Goal: Information Seeking & Learning: Find specific fact

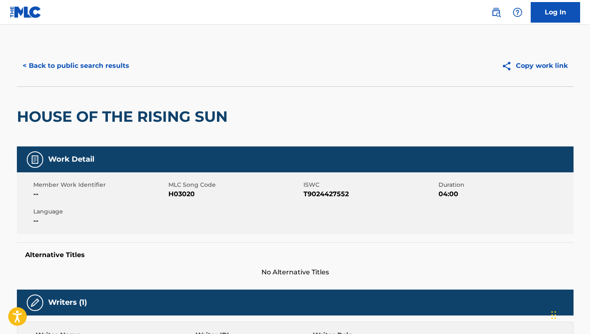
click at [90, 76] on div "< Back to public search results Copy work link" at bounding box center [295, 65] width 557 height 41
click at [82, 65] on button "< Back to public search results" at bounding box center [76, 66] width 118 height 21
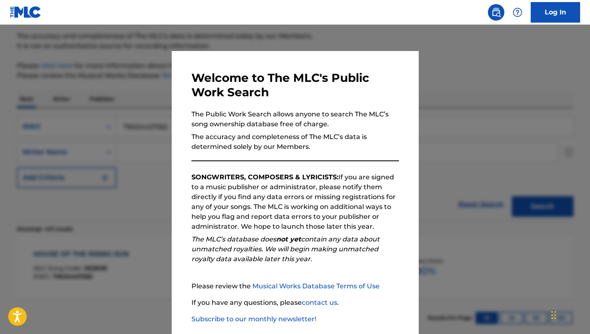
click at [467, 133] on div at bounding box center [295, 192] width 590 height 334
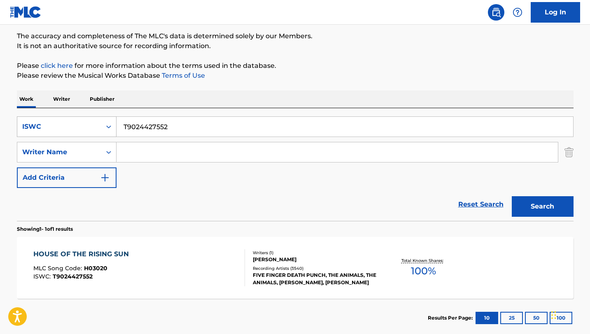
click at [106, 130] on icon "Search Form" at bounding box center [109, 127] width 8 height 8
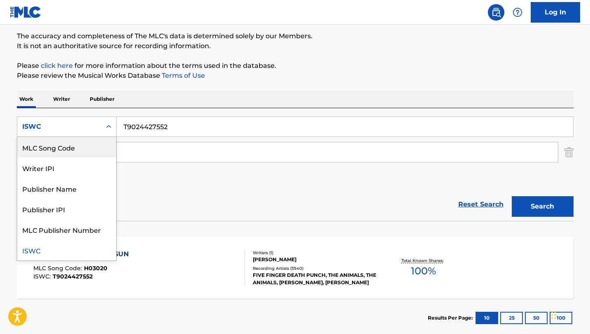
scroll to position [0, 0]
click at [66, 148] on div "Work Title" at bounding box center [66, 147] width 99 height 21
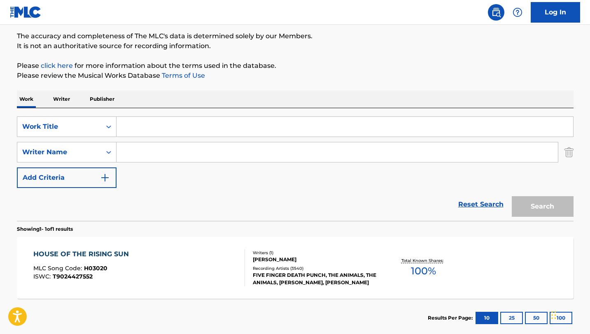
click at [153, 152] on input "Search Form" at bounding box center [337, 152] width 441 height 20
paste input "Sverre Indris Joner"
type input "Sverre Indris Joner"
click at [164, 132] on input "Search Form" at bounding box center [345, 127] width 457 height 20
paste input "Electroqtango"
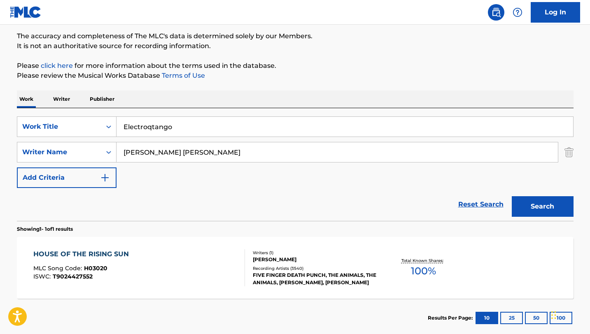
type input "Electroqtango"
click at [544, 203] on button "Search" at bounding box center [543, 206] width 62 height 21
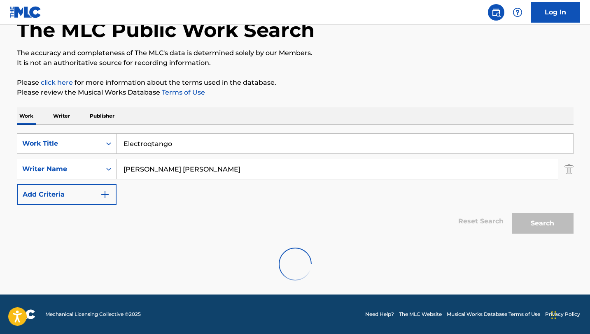
scroll to position [23, 0]
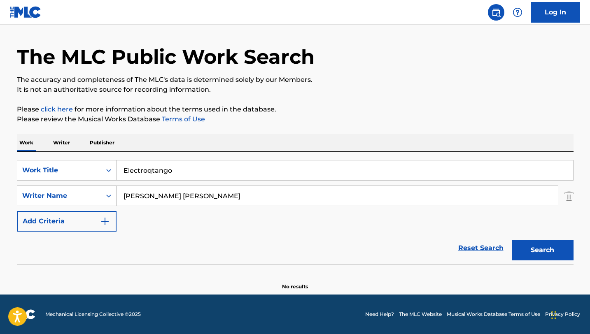
drag, startPoint x: 201, startPoint y: 195, endPoint x: 106, endPoint y: 186, distance: 95.1
click at [106, 186] on div "SearchWithCriteriaeacc8aa9-0fa8-4c2a-807d-94bce8d1fafc Writer Name Sverre Indri…" at bounding box center [295, 196] width 557 height 21
